Goal: Task Accomplishment & Management: Use online tool/utility

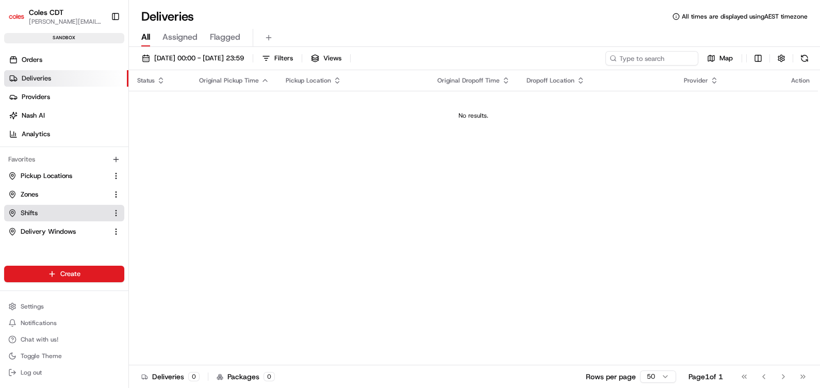
click at [40, 213] on link "Shifts" at bounding box center [58, 212] width 100 height 9
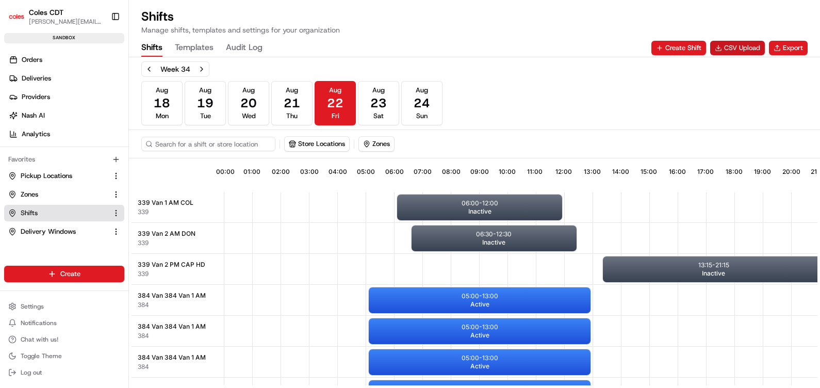
click at [735, 49] on button "CSV Upload" at bounding box center [737, 48] width 55 height 14
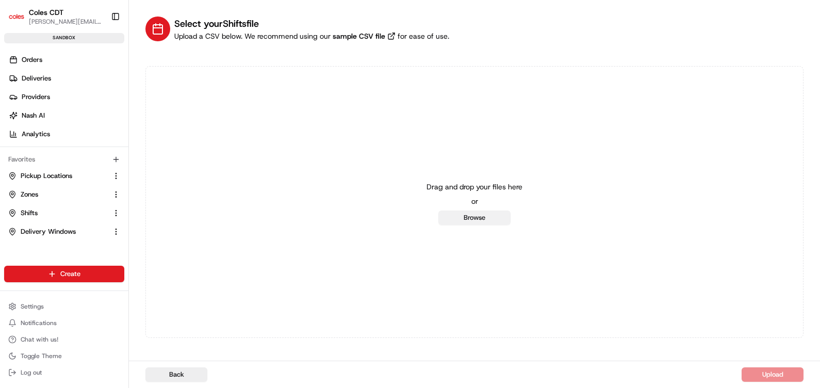
click at [463, 220] on button "Browse" at bounding box center [474, 217] width 72 height 14
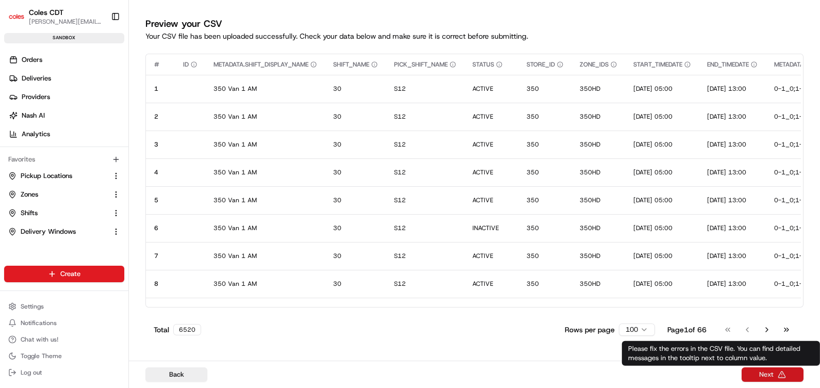
click at [772, 375] on button "Next" at bounding box center [773, 374] width 62 height 14
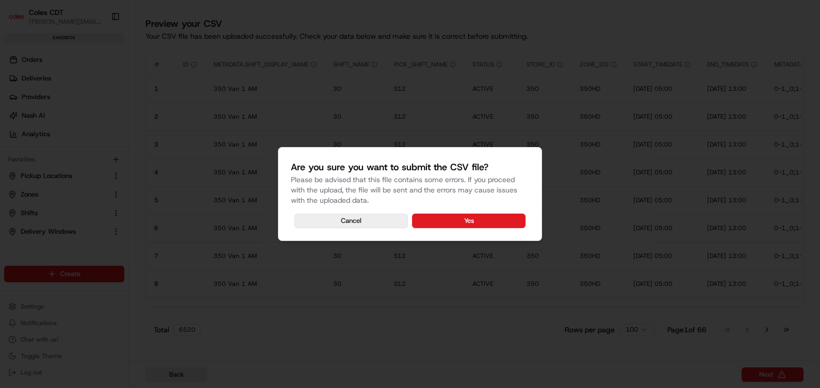
click at [365, 221] on button "Cancel" at bounding box center [350, 220] width 113 height 14
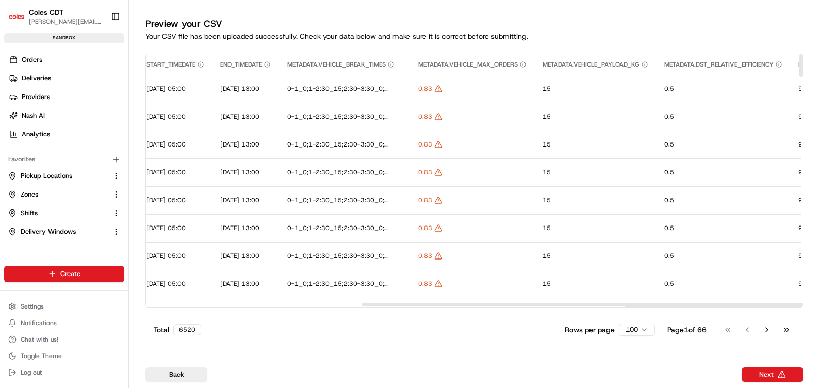
scroll to position [0, 536]
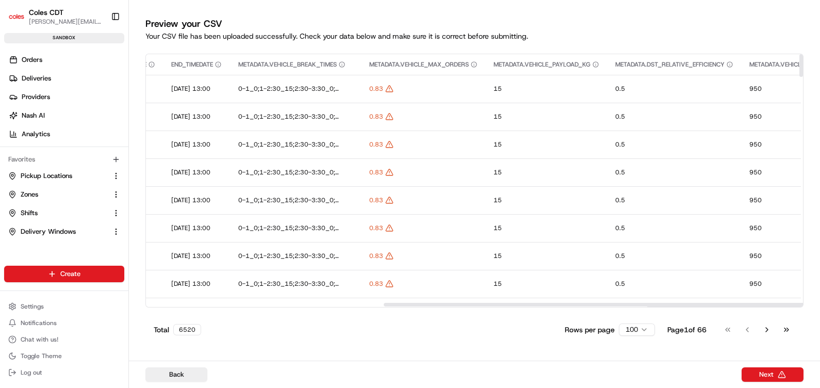
drag, startPoint x: 546, startPoint y: 305, endPoint x: 783, endPoint y: 305, distance: 237.2
click at [783, 305] on div at bounding box center [710, 305] width 652 height 4
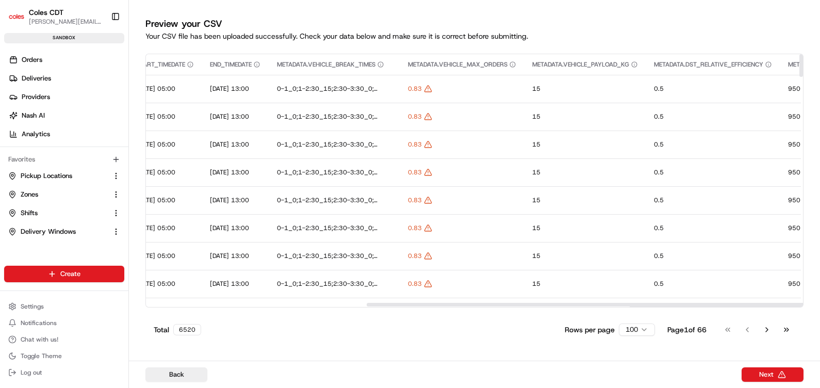
drag, startPoint x: 518, startPoint y: 306, endPoint x: 511, endPoint y: 306, distance: 7.2
click at [511, 306] on div at bounding box center [472, 304] width 653 height 5
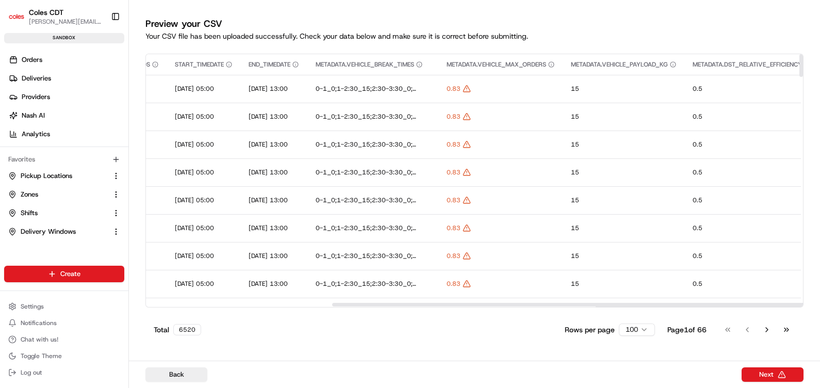
scroll to position [0, 418]
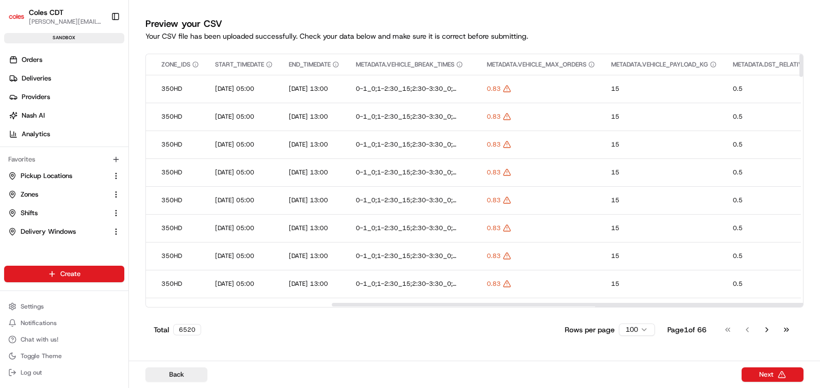
drag, startPoint x: 426, startPoint y: 305, endPoint x: 391, endPoint y: 335, distance: 46.0
click at [391, 306] on div at bounding box center [658, 305] width 652 height 4
click at [193, 374] on button "Back" at bounding box center [176, 374] width 62 height 14
